Goal: Task Accomplishment & Management: Manage account settings

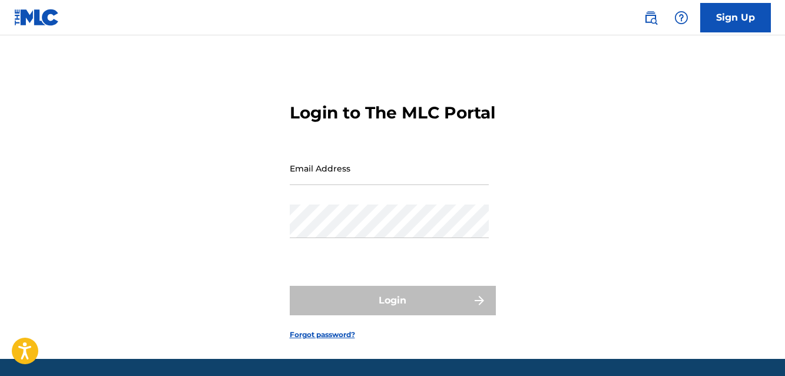
click at [305, 185] on input "Email Address" at bounding box center [389, 168] width 199 height 34
type input "[EMAIL_ADDRESS][DOMAIN_NAME]"
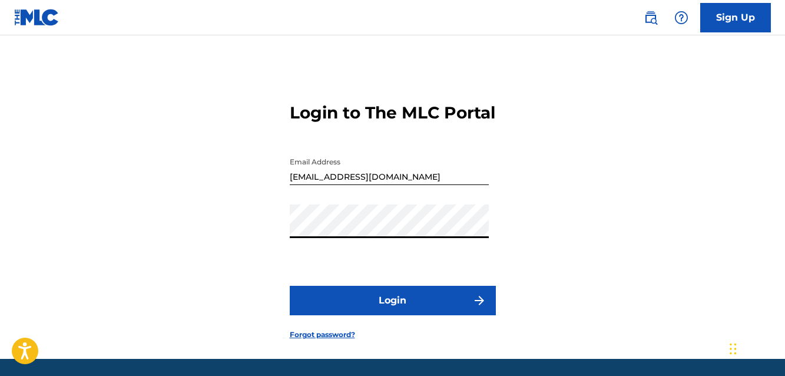
click at [340, 315] on button "Login" at bounding box center [393, 300] width 206 height 29
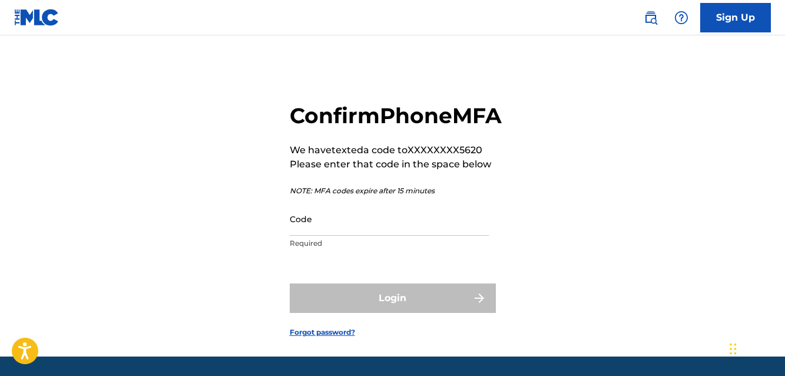
click at [301, 236] on input "Code" at bounding box center [389, 219] width 199 height 34
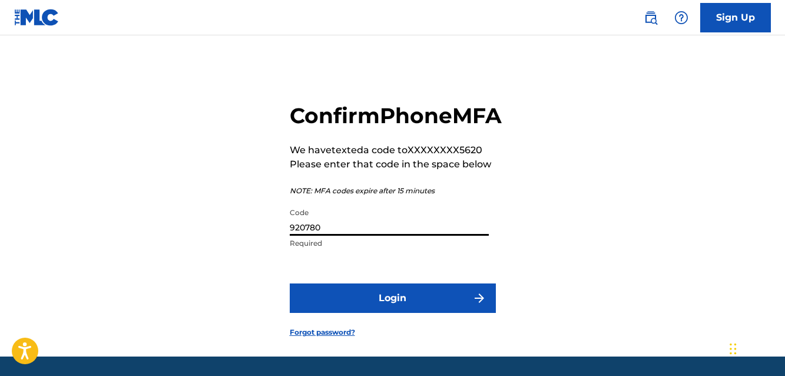
type input "920780"
click at [356, 313] on button "Login" at bounding box center [393, 297] width 206 height 29
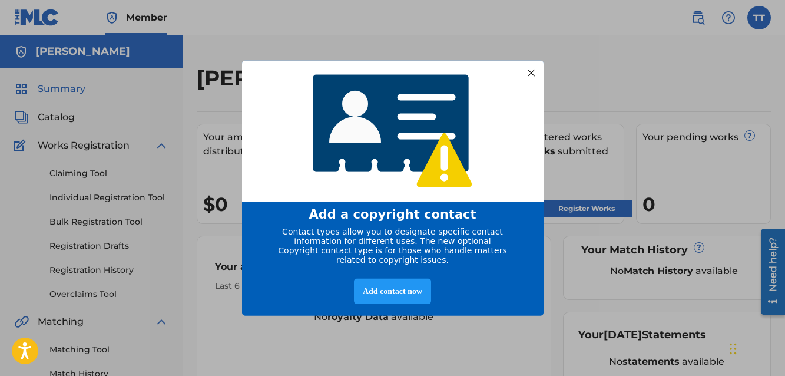
click at [528, 68] on div at bounding box center [530, 72] width 15 height 15
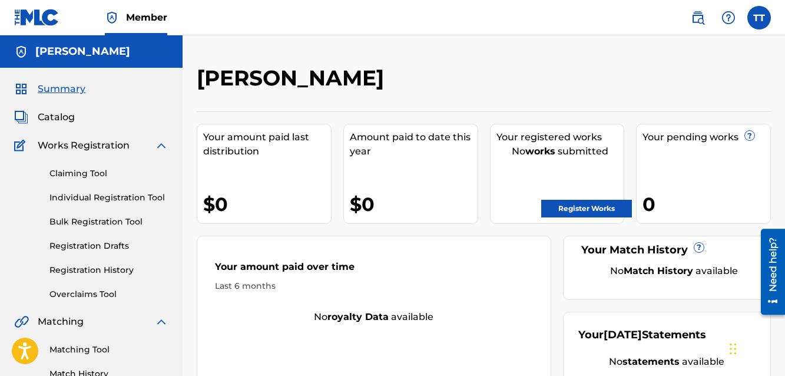
click at [470, 128] on div "Amount paid to date this year $0" at bounding box center [410, 174] width 135 height 100
click at [761, 15] on label at bounding box center [759, 18] width 24 height 24
click at [759, 18] on input "TT [PERSON_NAME] [EMAIL_ADDRESS][DOMAIN_NAME] Notification Preferences Profile …" at bounding box center [759, 18] width 0 height 0
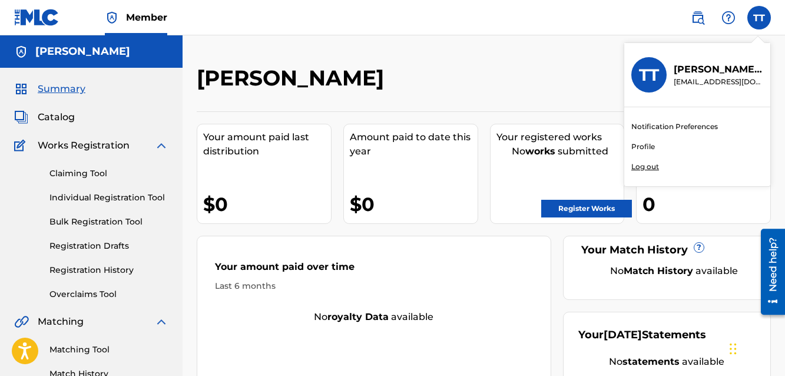
click at [641, 171] on p "Log out" at bounding box center [645, 166] width 28 height 11
click at [759, 18] on input "TT [PERSON_NAME] [EMAIL_ADDRESS][DOMAIN_NAME] Notification Preferences Profile …" at bounding box center [759, 18] width 0 height 0
